Goal: Communication & Community: Answer question/provide support

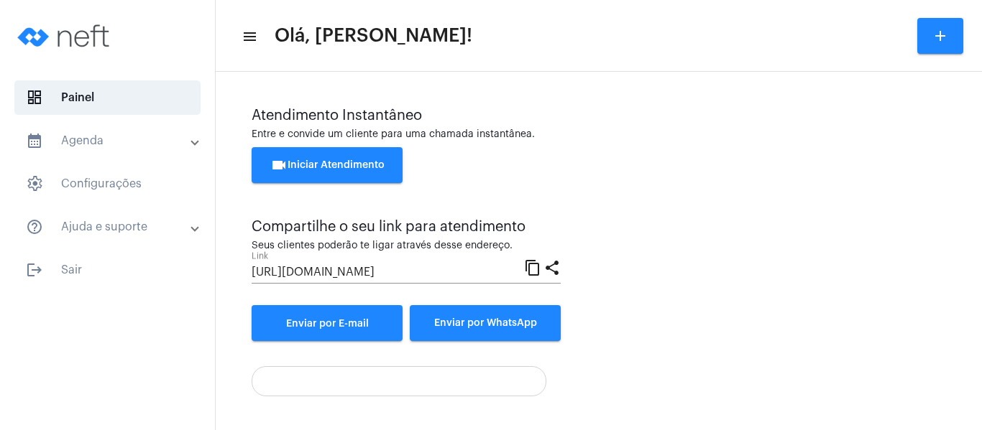
click at [331, 160] on button "videocam Iniciar Atendimento" at bounding box center [327, 165] width 151 height 36
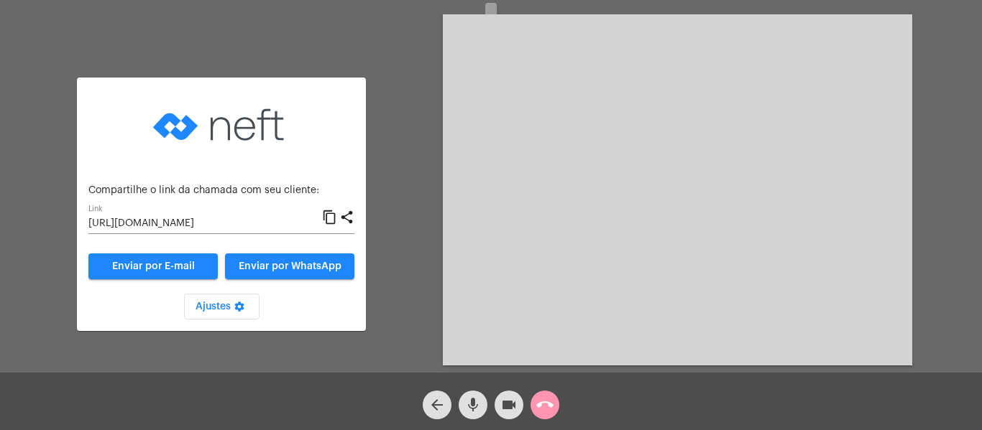
click at [326, 216] on mat-icon "content_copy" at bounding box center [329, 217] width 15 height 17
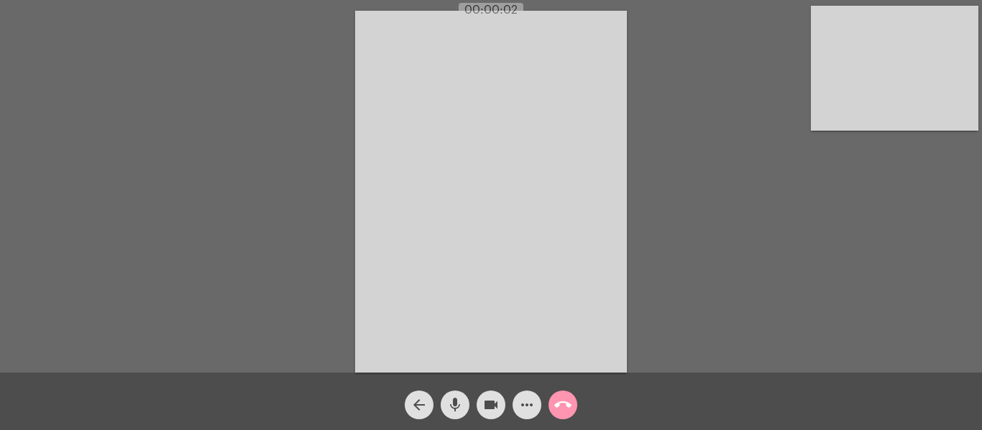
click at [829, 84] on video at bounding box center [894, 68] width 167 height 125
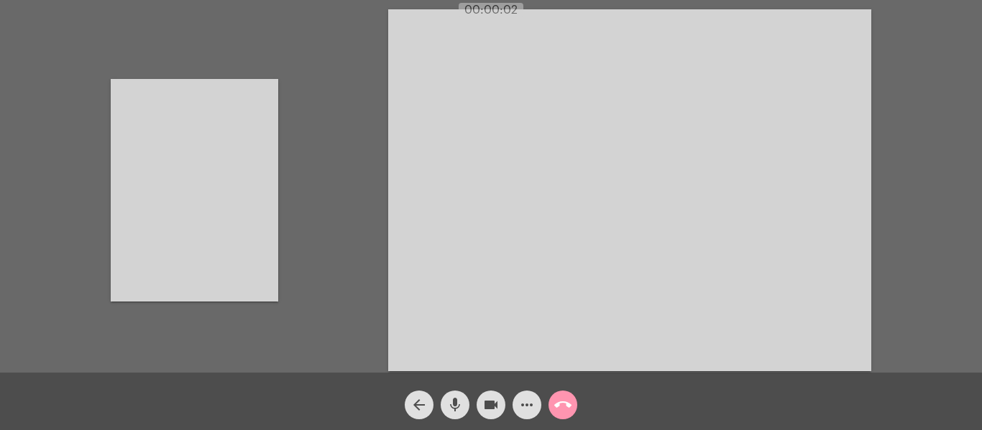
click at [823, 84] on video at bounding box center [629, 190] width 483 height 362
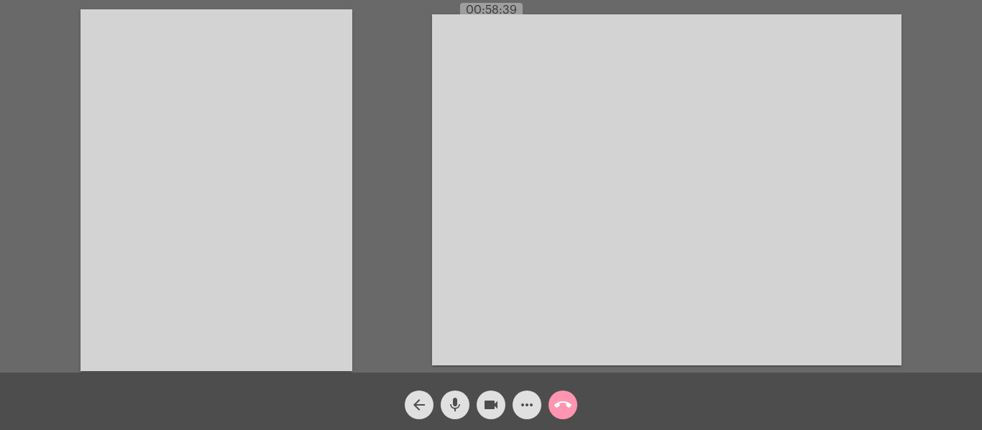
click at [561, 403] on mat-icon "call_end" at bounding box center [562, 405] width 17 height 17
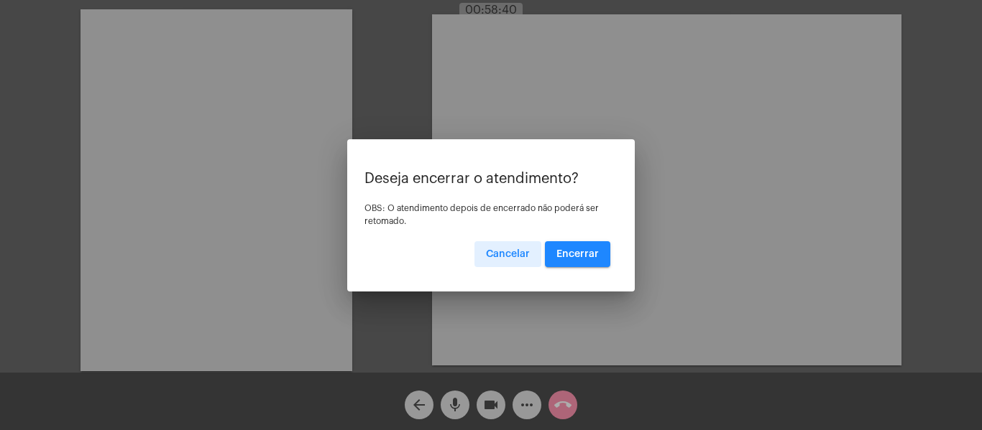
click at [586, 252] on span "Encerrar" at bounding box center [577, 254] width 42 height 10
